Goal: Find specific page/section: Find specific page/section

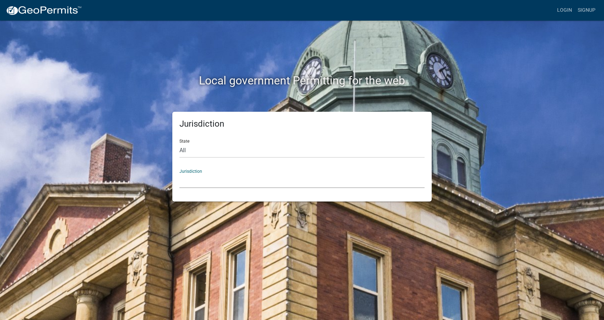
click at [179, 174] on select "[GEOGRAPHIC_DATA], [US_STATE] [GEOGRAPHIC_DATA], [US_STATE][PERSON_NAME][GEOGRA…" at bounding box center [301, 181] width 245 height 15
click at [263, 236] on div "Local government Permitting for the web Jurisdiction State All [US_STATE] [US_S…" at bounding box center [302, 160] width 604 height 320
click at [179, 143] on select "All [US_STATE] [US_STATE] [US_STATE] [US_STATE] [US_STATE] [US_STATE] [US_STATE…" at bounding box center [301, 150] width 245 height 15
select select "[US_STATE]"
click option "[US_STATE]" at bounding box center [0, 0] width 0 height 0
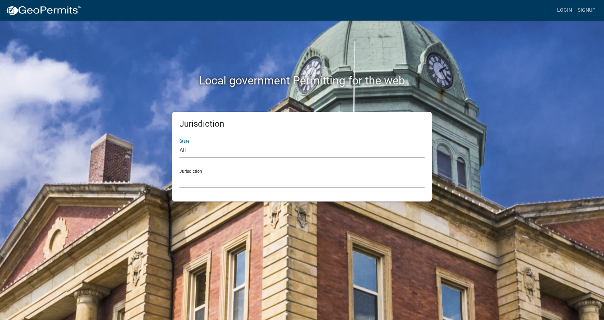
click at [241, 170] on div "Jurisdiction [GEOGRAPHIC_DATA], [US_STATE] [GEOGRAPHIC_DATA], [US_STATE] [GEOGR…" at bounding box center [301, 176] width 245 height 25
click at [179, 174] on select "[GEOGRAPHIC_DATA], [US_STATE] [GEOGRAPHIC_DATA], [US_STATE] [GEOGRAPHIC_DATA], …" at bounding box center [301, 181] width 245 height 15
click at [179, 174] on select "[GEOGRAPHIC_DATA], [US_STATE] [GEOGRAPHIC_DATA], [US_STATE][PERSON_NAME][GEOGRA…" at bounding box center [301, 181] width 245 height 15
